Goal: Book appointment/travel/reservation

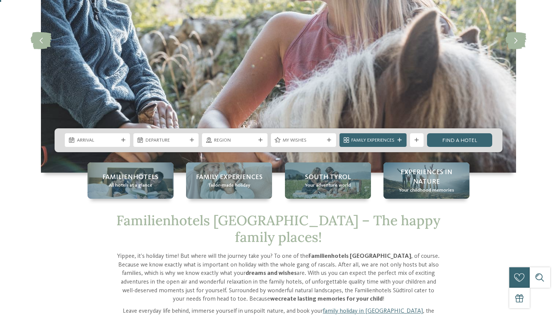
scroll to position [126, 0]
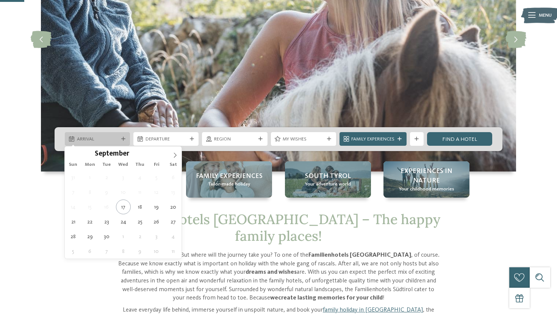
click at [123, 139] on icon at bounding box center [123, 139] width 4 height 4
click at [173, 154] on icon at bounding box center [174, 155] width 5 height 5
type input "****"
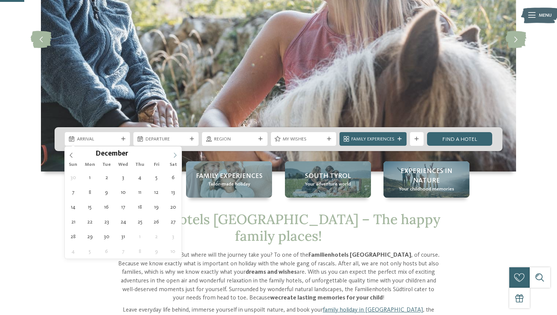
click at [173, 154] on icon at bounding box center [174, 155] width 5 height 5
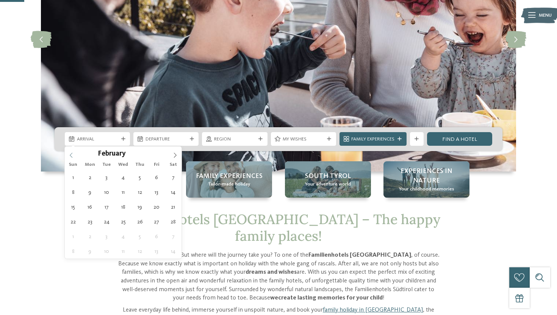
click at [75, 150] on span at bounding box center [71, 153] width 13 height 13
type div "[DATE]"
type input "****"
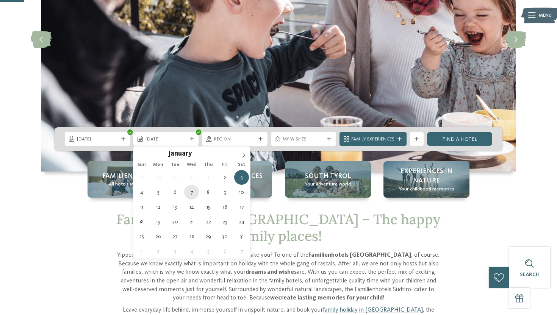
type div "[DATE]"
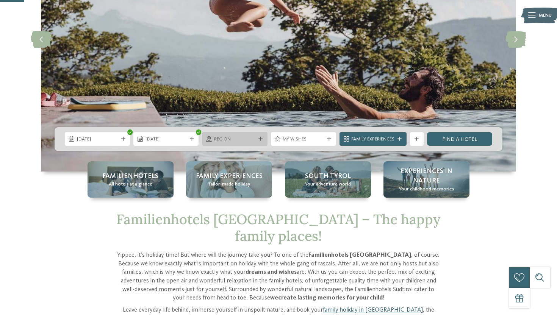
click at [260, 136] on div "Region" at bounding box center [234, 139] width 65 height 14
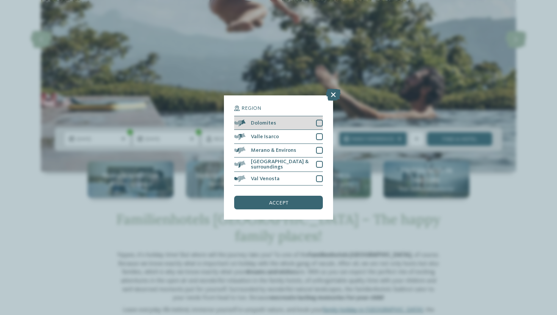
click at [317, 125] on div at bounding box center [319, 123] width 7 height 7
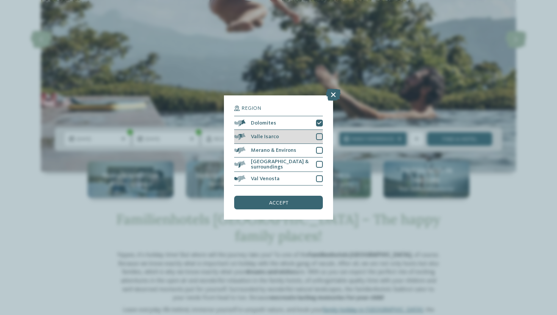
click at [320, 139] on div at bounding box center [319, 136] width 7 height 7
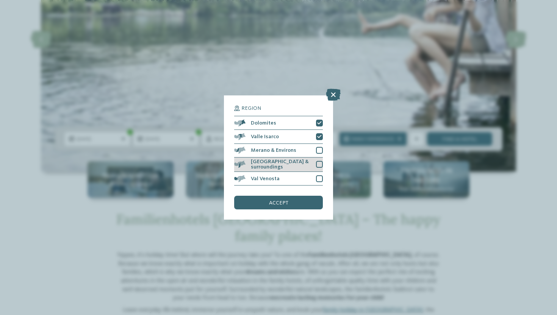
click at [319, 162] on div at bounding box center [319, 164] width 7 height 7
click at [300, 202] on div "accept" at bounding box center [278, 203] width 89 height 14
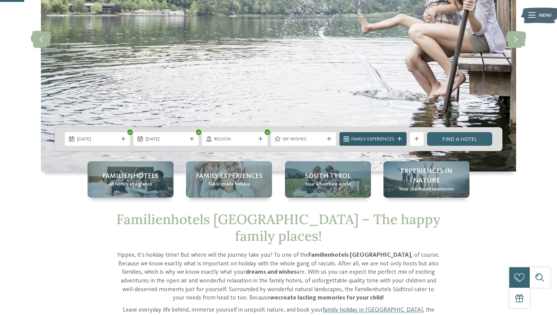
click at [376, 142] on span "Family Experiences" at bounding box center [372, 139] width 43 height 7
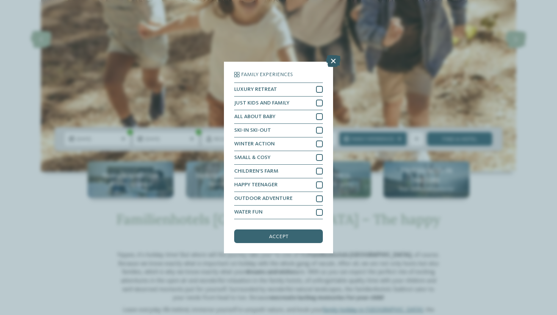
click at [331, 64] on icon at bounding box center [333, 61] width 15 height 12
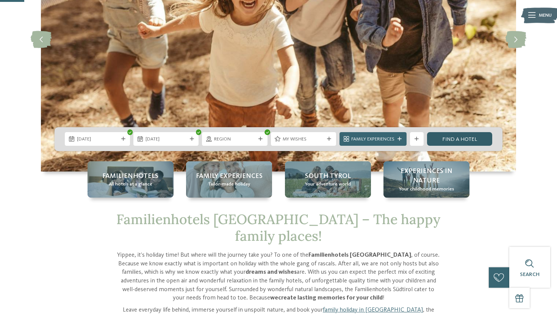
click at [471, 143] on link "Find a hotel" at bounding box center [459, 139] width 65 height 14
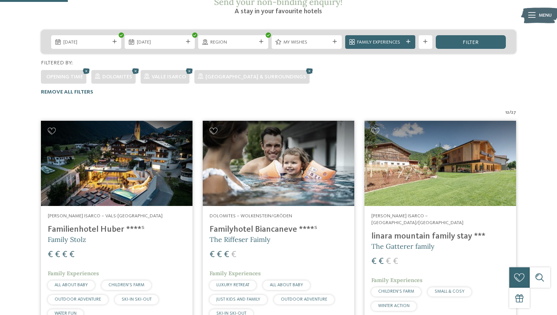
scroll to position [134, 0]
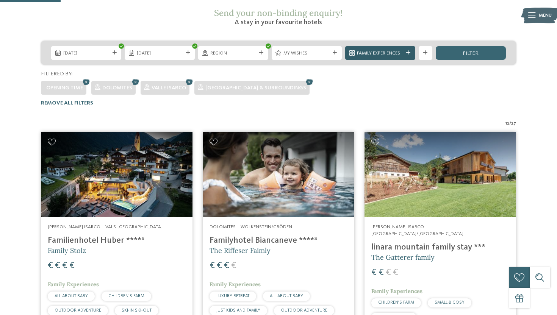
click at [407, 51] on icon at bounding box center [408, 53] width 4 height 4
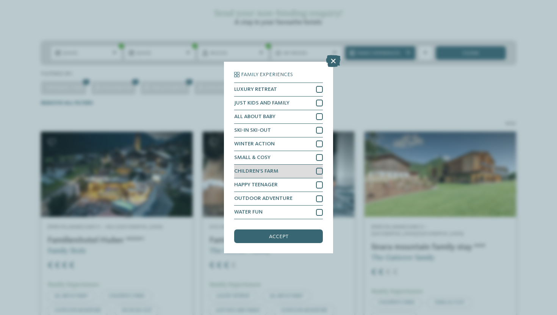
click at [320, 173] on div at bounding box center [319, 171] width 7 height 7
click at [289, 242] on div "accept" at bounding box center [278, 236] width 89 height 14
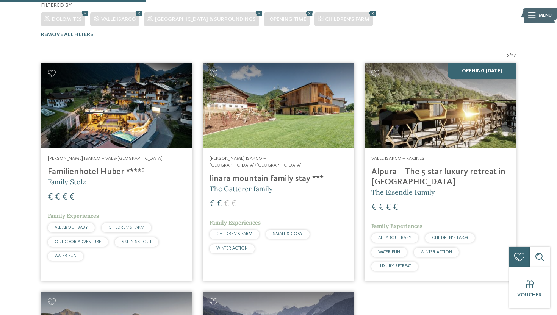
scroll to position [225, 0]
